Goal: Contribute content: Contribute content

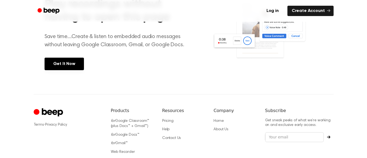
scroll to position [240, 0]
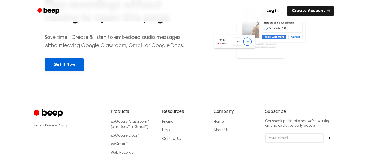
click at [66, 67] on link "Get It Now" at bounding box center [64, 64] width 39 height 13
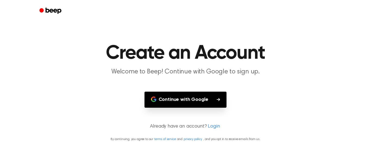
click at [199, 99] on button "Continue with Google" at bounding box center [186, 100] width 82 height 16
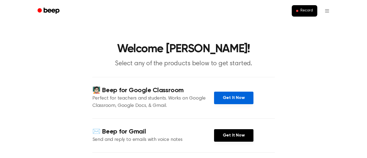
click at [230, 98] on link "Get It Now" at bounding box center [233, 98] width 39 height 13
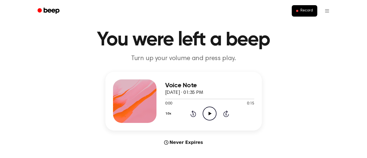
scroll to position [8, 0]
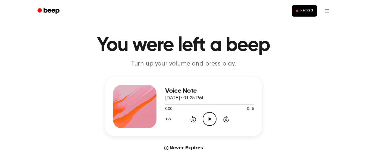
click at [310, 10] on span "Record" at bounding box center [307, 10] width 12 height 5
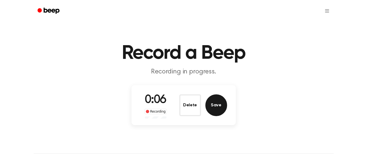
click at [219, 105] on button "Save" at bounding box center [217, 105] width 22 height 22
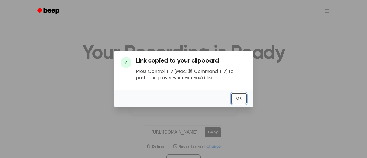
click at [240, 100] on button "OK" at bounding box center [239, 98] width 16 height 11
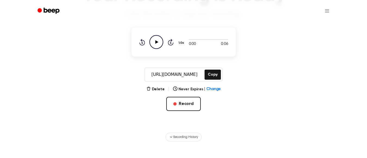
scroll to position [64, 0]
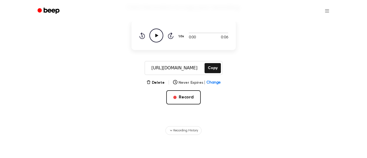
click at [212, 83] on span "Change" at bounding box center [214, 83] width 14 height 6
click at [246, 85] on main "Your Recording is Ready Click the button to copy your recording. 0:00 0:06 1.0x…" at bounding box center [183, 35] width 367 height 199
click at [155, 34] on icon "Play Audio" at bounding box center [157, 36] width 14 height 14
click at [156, 84] on button "Delete" at bounding box center [156, 83] width 18 height 6
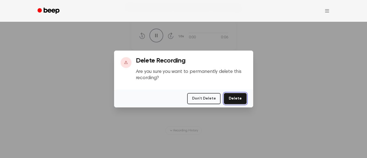
click at [233, 102] on button "Delete" at bounding box center [235, 98] width 23 height 11
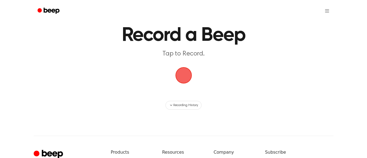
scroll to position [20, 0]
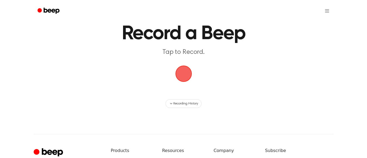
click at [183, 75] on span "button" at bounding box center [183, 73] width 18 height 18
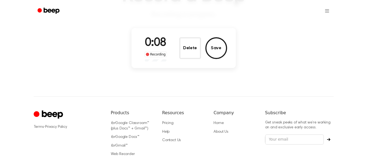
scroll to position [58, 0]
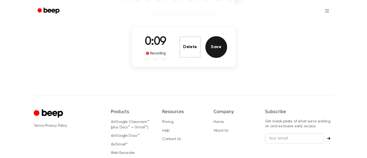
click at [220, 44] on button "Save" at bounding box center [217, 47] width 22 height 22
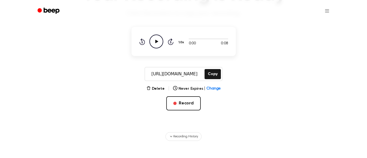
click at [155, 41] on icon "Play Audio" at bounding box center [157, 42] width 14 height 14
click at [157, 41] on icon at bounding box center [156, 42] width 2 height 4
click at [157, 41] on icon at bounding box center [156, 42] width 3 height 4
click at [171, 44] on icon "Skip 5 seconds" at bounding box center [171, 41] width 6 height 7
click at [139, 42] on icon "Rewind 5 seconds" at bounding box center [142, 41] width 6 height 7
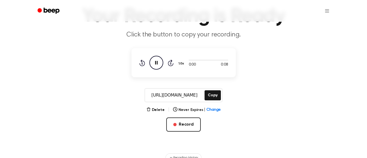
scroll to position [41, 0]
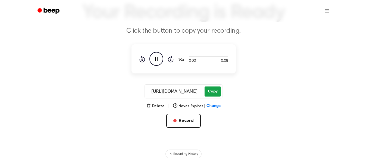
click at [210, 89] on button "Copy" at bounding box center [213, 91] width 16 height 10
click at [156, 62] on icon "Pause Audio" at bounding box center [157, 59] width 14 height 14
click at [156, 62] on icon "Play Audio" at bounding box center [157, 59] width 14 height 14
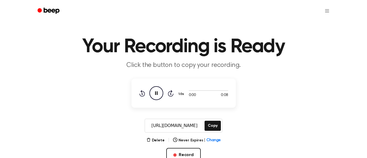
scroll to position [0, 0]
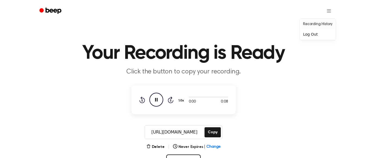
click at [318, 24] on link "Recording History" at bounding box center [318, 24] width 34 height 9
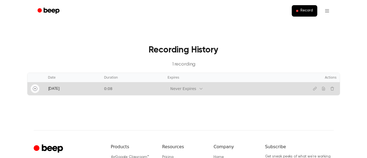
click at [34, 89] on icon "Play" at bounding box center [35, 88] width 4 height 4
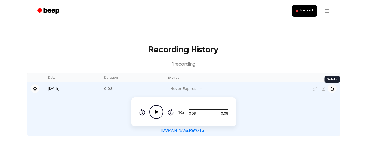
click at [331, 88] on icon "Delete recording" at bounding box center [333, 89] width 4 height 4
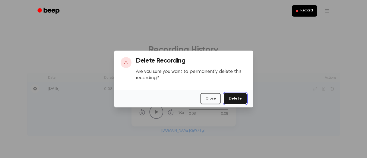
click at [246, 98] on button "Delete" at bounding box center [235, 98] width 23 height 11
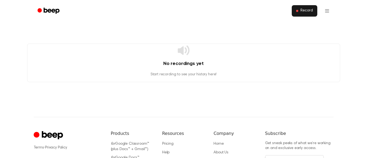
click at [311, 12] on span "Record" at bounding box center [307, 10] width 12 height 5
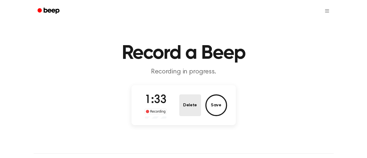
click at [190, 105] on button "Delete" at bounding box center [190, 105] width 22 height 22
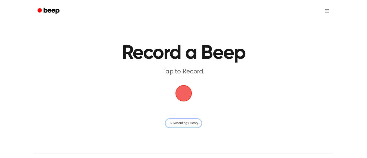
click at [178, 122] on span "Recording History" at bounding box center [186, 123] width 24 height 5
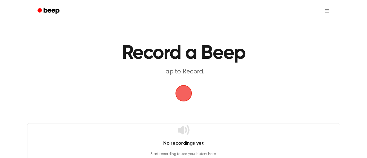
click at [182, 92] on span "button" at bounding box center [183, 93] width 17 height 17
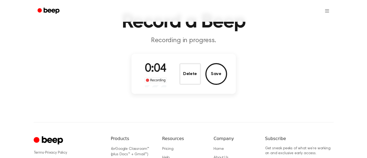
scroll to position [30, 0]
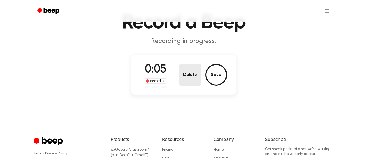
click at [189, 74] on button "Delete" at bounding box center [190, 75] width 22 height 22
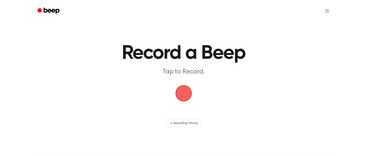
scroll to position [7, 0]
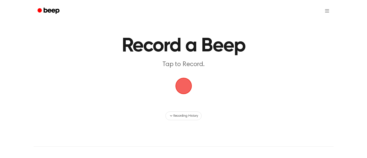
click at [183, 85] on span "button" at bounding box center [184, 86] width 18 height 18
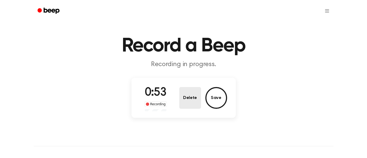
click at [194, 99] on button "Delete" at bounding box center [190, 98] width 22 height 22
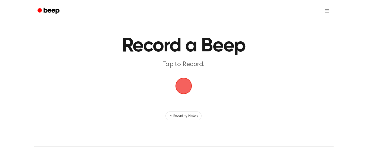
click at [185, 86] on span "button" at bounding box center [183, 85] width 15 height 15
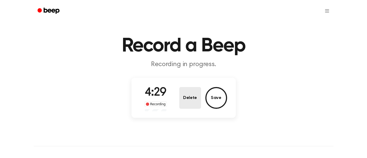
click at [193, 100] on button "Delete" at bounding box center [190, 98] width 22 height 22
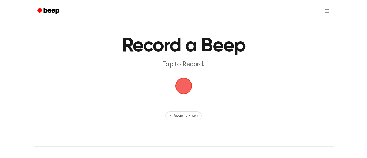
click at [184, 85] on span "button" at bounding box center [183, 85] width 21 height 21
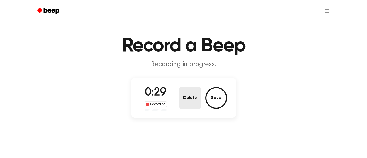
click at [194, 101] on button "Delete" at bounding box center [190, 98] width 22 height 22
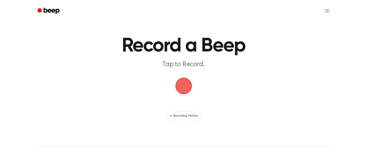
click at [185, 85] on span "button" at bounding box center [184, 86] width 20 height 20
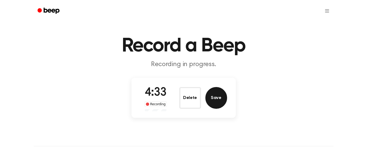
click at [218, 95] on button "Save" at bounding box center [217, 98] width 22 height 22
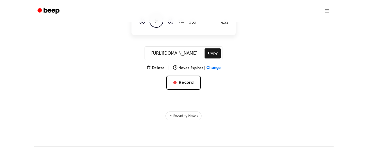
scroll to position [78, 0]
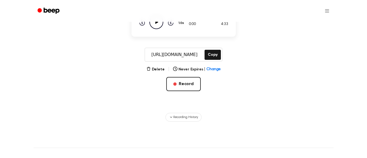
click at [156, 23] on icon at bounding box center [156, 22] width 3 height 4
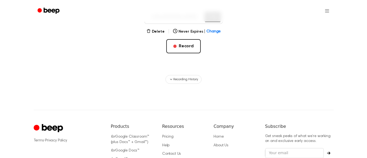
scroll to position [135, 0]
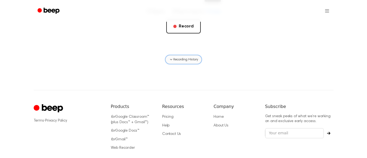
click at [182, 59] on span "Recording History" at bounding box center [186, 59] width 24 height 5
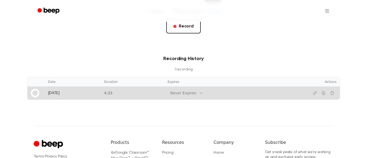
click at [35, 94] on icon "Play" at bounding box center [35, 93] width 4 height 4
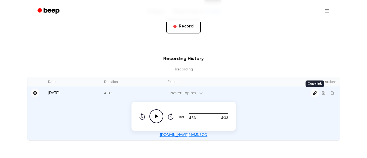
click at [316, 93] on icon "Copy link" at bounding box center [315, 93] width 4 height 4
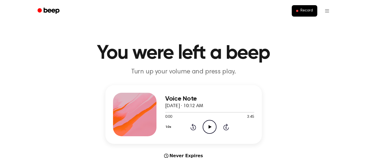
click at [211, 129] on icon "Play Audio" at bounding box center [210, 127] width 14 height 14
click at [210, 125] on icon "Pause Audio" at bounding box center [210, 127] width 14 height 14
click at [205, 127] on icon "Play Audio" at bounding box center [210, 127] width 14 height 14
